Goal: Register for event/course

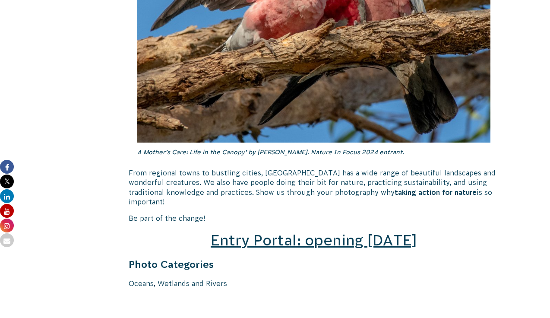
scroll to position [1115, 0]
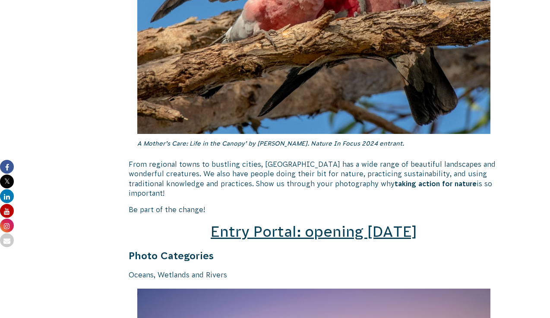
click at [355, 223] on span "Entry Portal: opening [DATE]" at bounding box center [314, 231] width 206 height 16
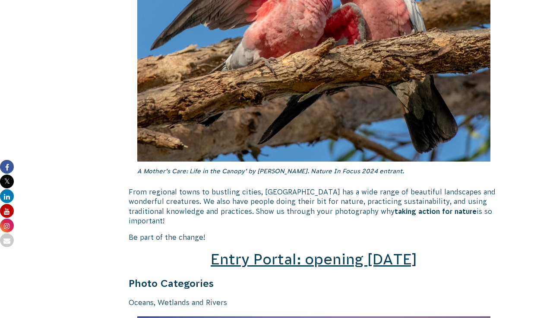
scroll to position [1087, 0]
click at [341, 251] on span "Entry Portal: opening [DATE]" at bounding box center [314, 259] width 206 height 16
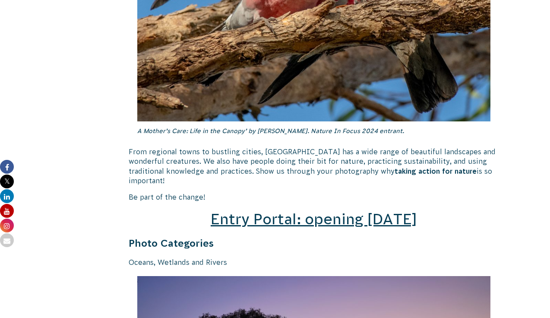
scroll to position [1128, 0]
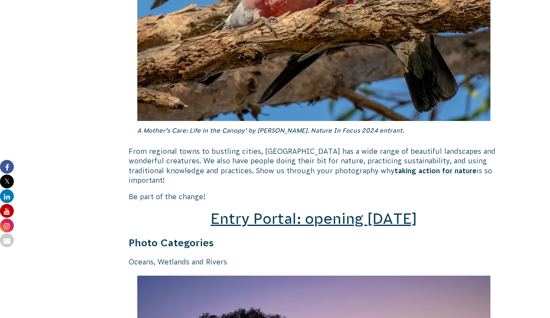
click at [331, 210] on span "Entry Portal: opening [DATE]" at bounding box center [314, 218] width 206 height 16
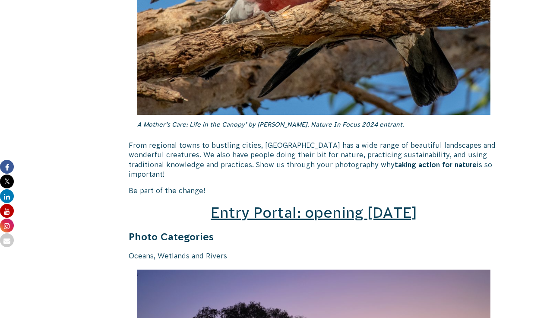
scroll to position [1145, 0]
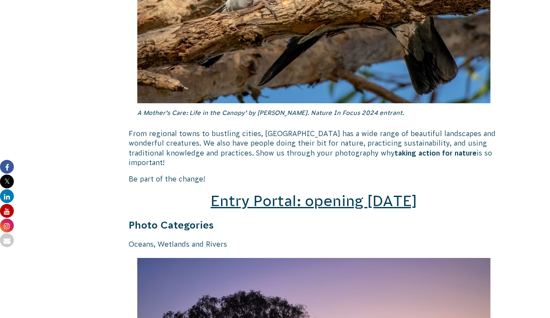
click at [344, 193] on span "Entry Portal: opening [DATE]" at bounding box center [314, 201] width 206 height 16
